Goal: Transaction & Acquisition: Register for event/course

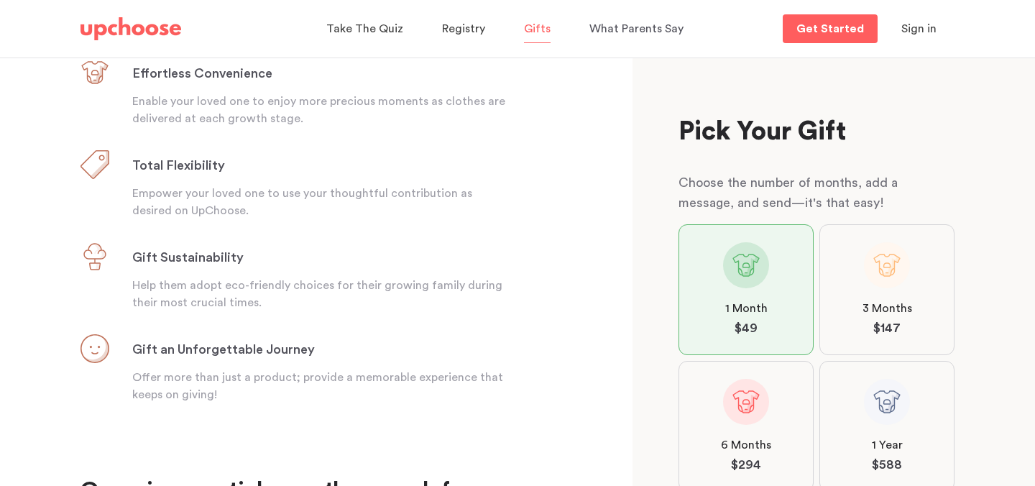
scroll to position [326, 0]
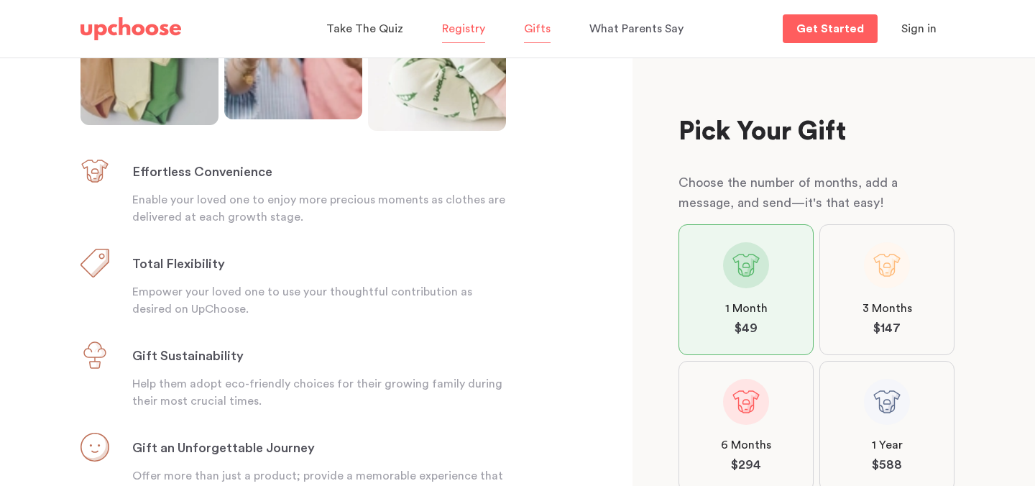
click at [469, 30] on span "Registry" at bounding box center [463, 28] width 43 height 11
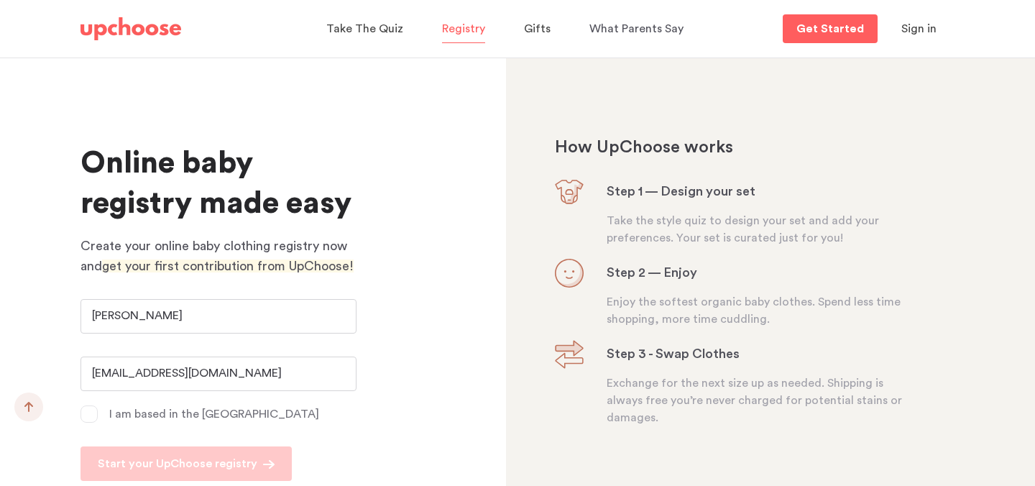
click at [206, 371] on input "[EMAIL_ADDRESS][DOMAIN_NAME]" at bounding box center [218, 373] width 276 height 34
click at [258, 379] on input "[EMAIL_ADDRESS][DOMAIN_NAME]" at bounding box center [218, 373] width 276 height 34
type input "[EMAIL_ADDRESS][DOMAIN_NAME]"
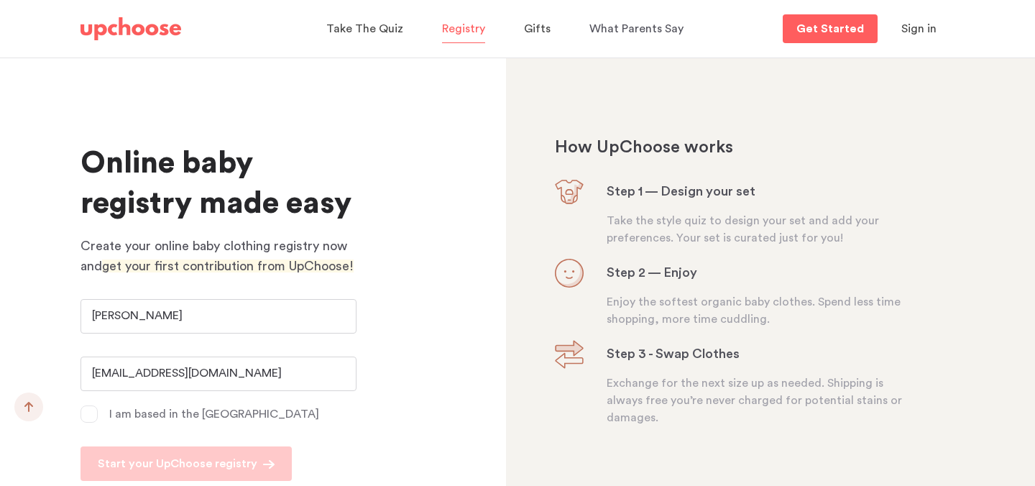
click at [94, 415] on span at bounding box center [88, 413] width 17 height 17
click at [0, 0] on input "I am based in the [GEOGRAPHIC_DATA]" at bounding box center [0, 0] width 0 height 0
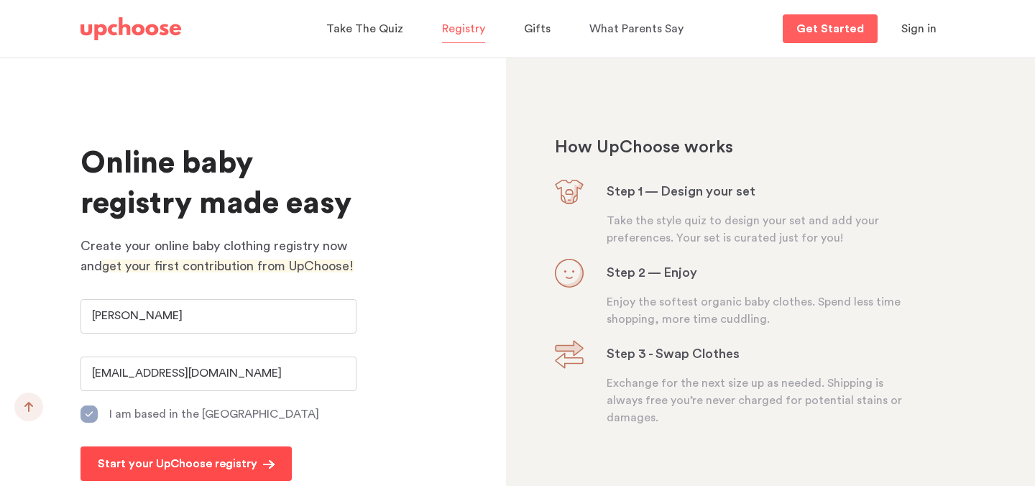
click at [137, 457] on p "Start your UpChoose registry" at bounding box center [178, 463] width 160 height 17
